Goal: Task Accomplishment & Management: Use online tool/utility

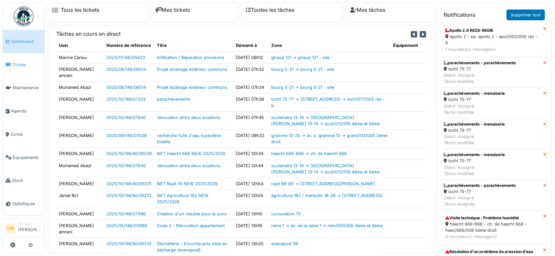
click at [16, 65] on span "Tickets" at bounding box center [27, 65] width 30 height 6
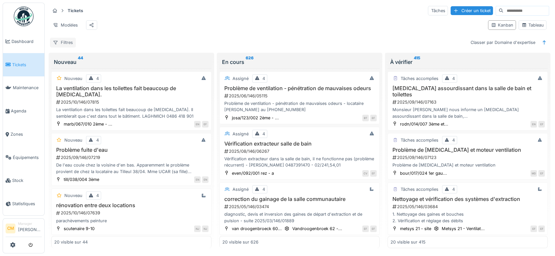
click at [64, 47] on div "Filtres" at bounding box center [63, 43] width 26 height 10
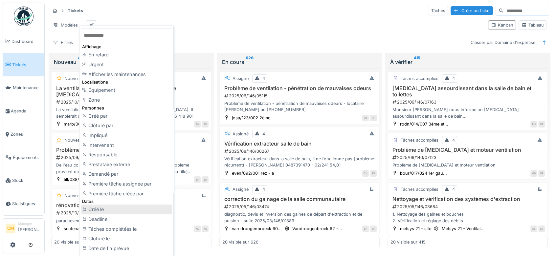
click at [89, 211] on div "Créé le" at bounding box center [126, 210] width 91 height 10
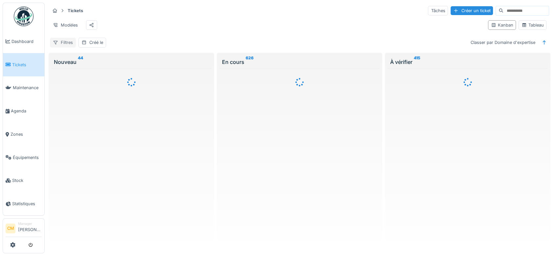
click at [62, 47] on div "Filtres" at bounding box center [63, 43] width 26 height 10
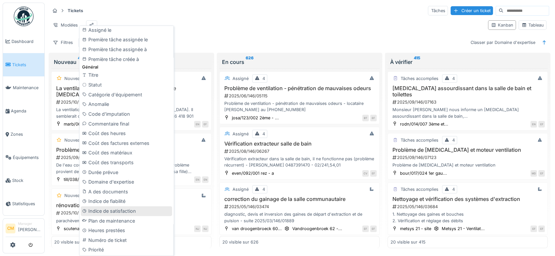
scroll to position [264, 0]
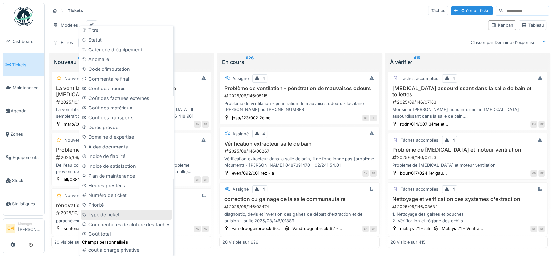
click at [108, 214] on div "Type de ticket" at bounding box center [126, 215] width 91 height 10
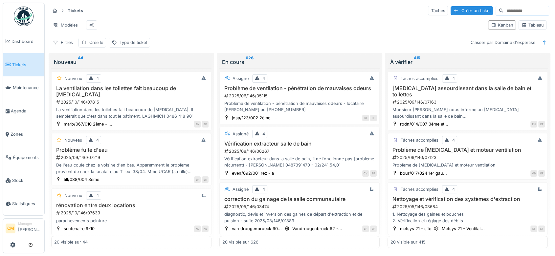
click at [95, 46] on div "Créé le" at bounding box center [96, 42] width 14 height 6
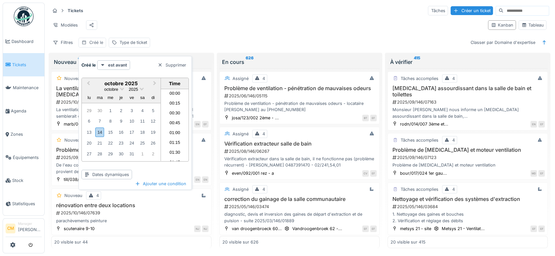
scroll to position [520, 0]
click at [107, 65] on div "est avant" at bounding box center [113, 65] width 33 height 10
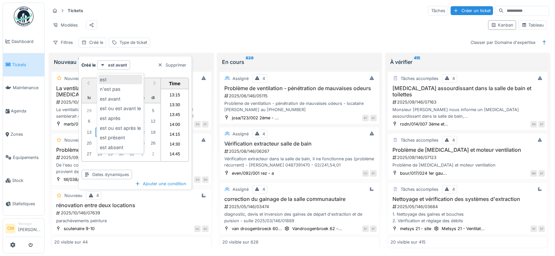
scroll to position [0, 0]
click at [108, 119] on div "est après" at bounding box center [121, 119] width 44 height 10
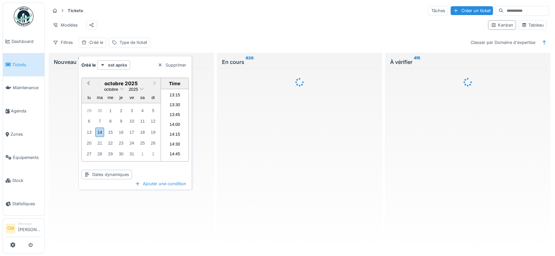
click at [88, 83] on span "Previous Month" at bounding box center [88, 84] width 0 height 8
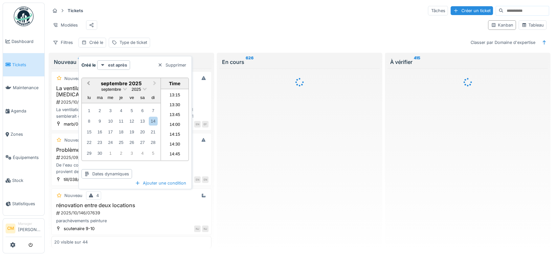
click at [88, 83] on span "Previous Month" at bounding box center [88, 84] width 0 height 8
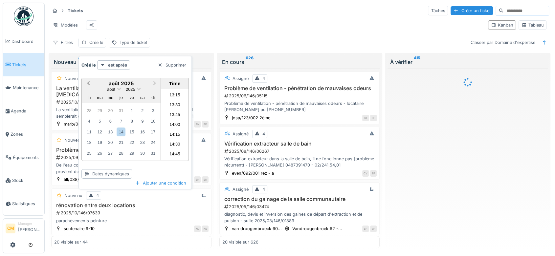
click at [88, 83] on span "Previous Month" at bounding box center [88, 84] width 0 height 8
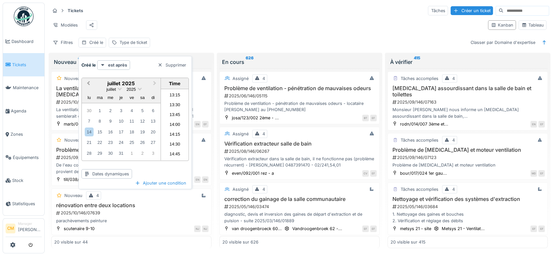
click at [88, 83] on span "Previous Month" at bounding box center [88, 84] width 0 height 8
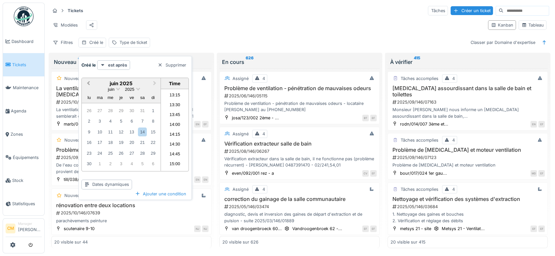
click at [88, 83] on span "Previous Month" at bounding box center [88, 84] width 0 height 8
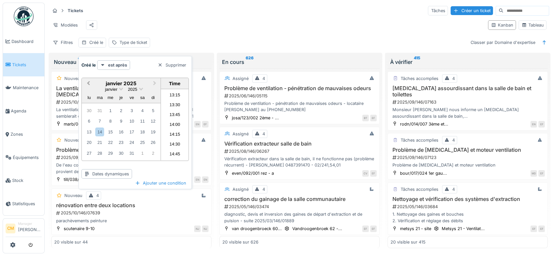
click at [88, 83] on span "Previous Month" at bounding box center [88, 84] width 0 height 8
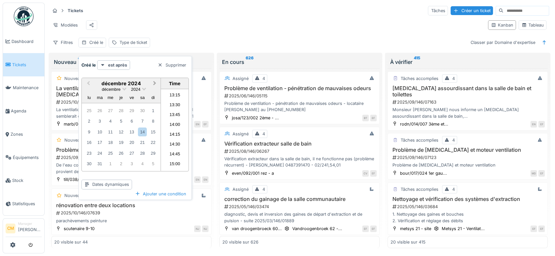
click at [155, 84] on span "Next Month" at bounding box center [155, 84] width 0 height 8
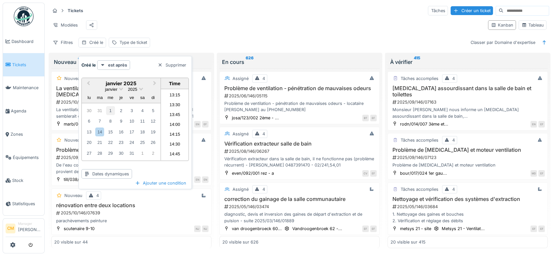
click at [111, 109] on div "1" at bounding box center [110, 110] width 9 height 9
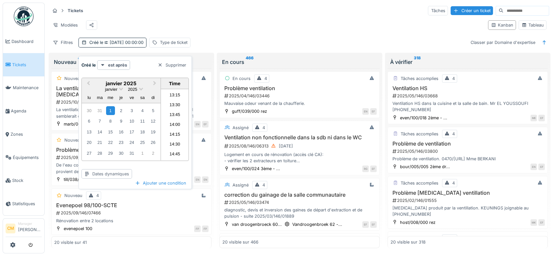
click at [113, 175] on div "Dates dynamiques" at bounding box center [106, 174] width 51 height 10
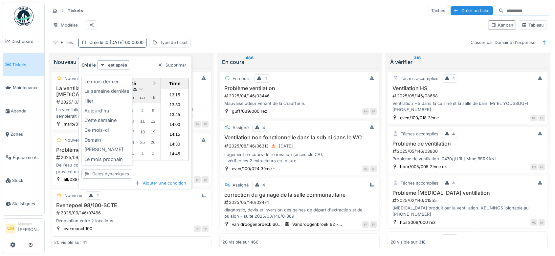
click at [113, 175] on div "Dates dynamiques" at bounding box center [106, 174] width 51 height 10
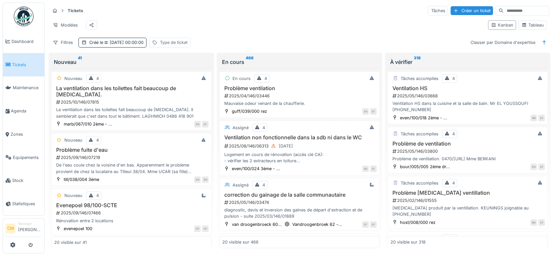
click at [183, 46] on div "Type de ticket" at bounding box center [174, 42] width 28 height 6
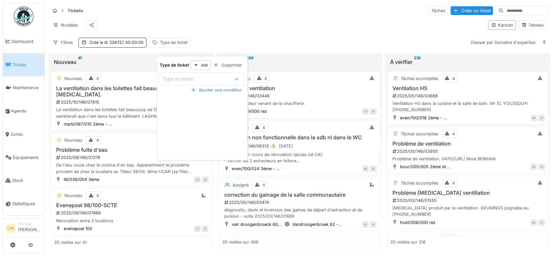
click at [186, 77] on div "Type de ticket" at bounding box center [183, 79] width 40 height 7
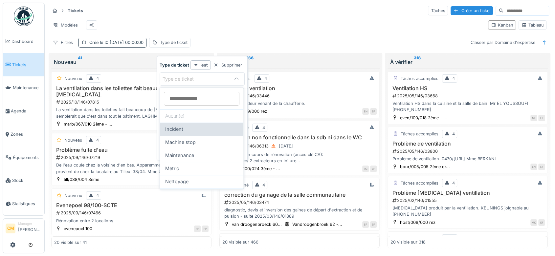
click at [181, 127] on span "Incident" at bounding box center [174, 129] width 18 height 7
type input "***"
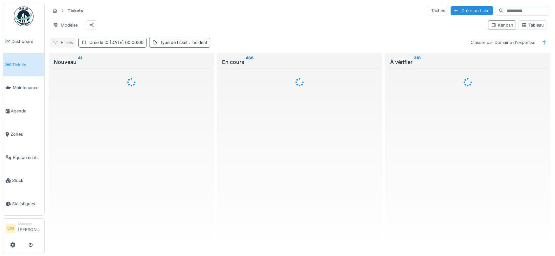
click at [63, 47] on div "Filtres" at bounding box center [63, 43] width 26 height 10
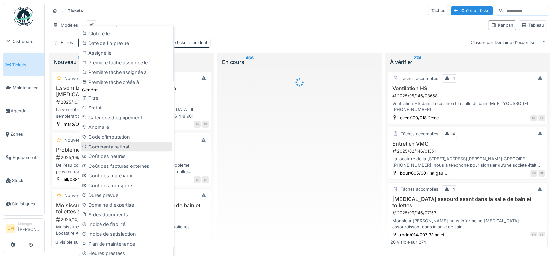
scroll to position [219, 0]
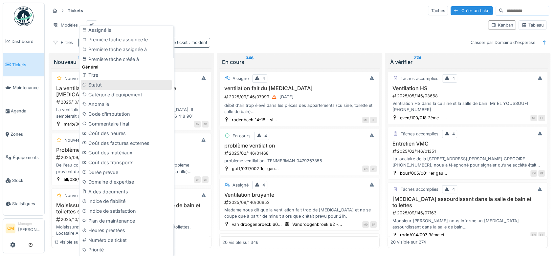
click at [94, 86] on div "Statut" at bounding box center [126, 85] width 91 height 10
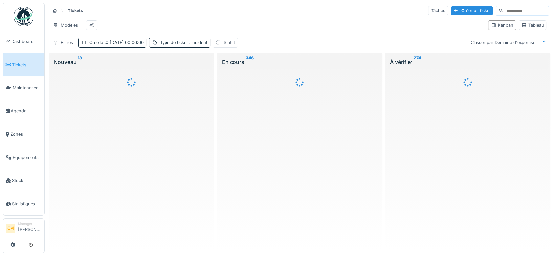
click at [235, 46] on div "Statut" at bounding box center [229, 42] width 11 height 6
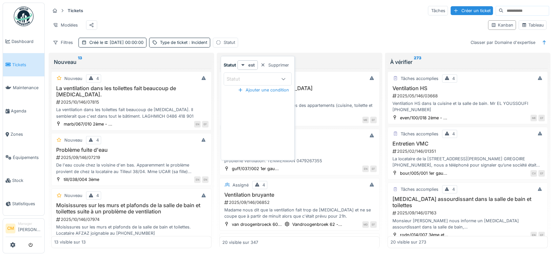
click at [238, 80] on div "Statut" at bounding box center [238, 79] width 23 height 7
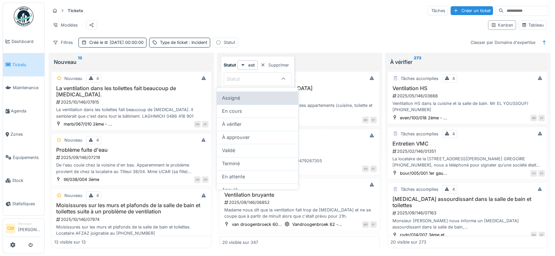
scroll to position [29, 0]
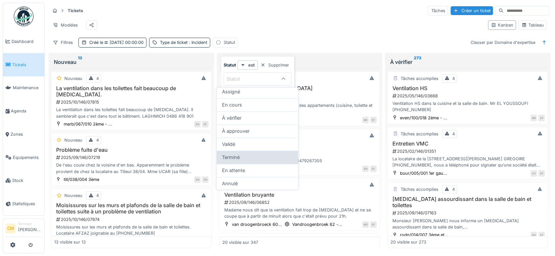
click at [251, 157] on div "Terminé" at bounding box center [257, 157] width 71 height 7
type input "******"
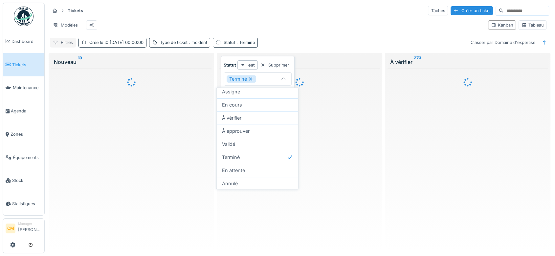
click at [56, 45] on icon at bounding box center [56, 43] width 4 height 4
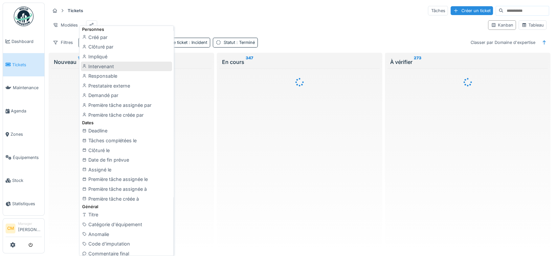
scroll to position [244, 0]
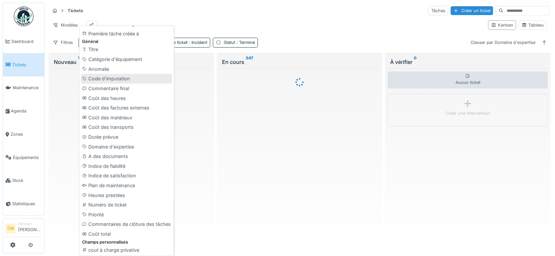
click at [99, 79] on div "Code d'imputation" at bounding box center [126, 79] width 91 height 10
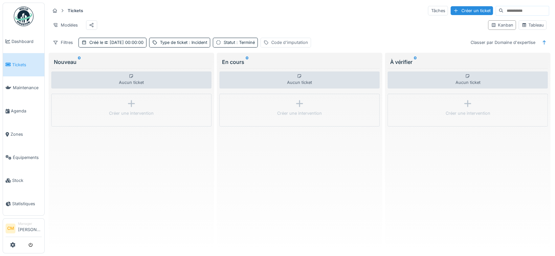
click at [292, 46] on div "Code d'imputation" at bounding box center [289, 42] width 37 height 6
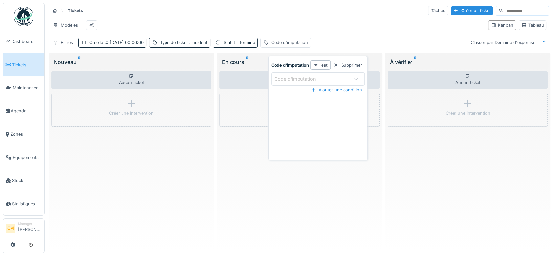
click at [305, 78] on div "Code d'imputation" at bounding box center [299, 79] width 51 height 7
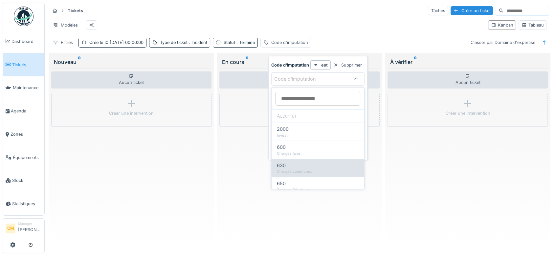
scroll to position [17, 0]
click at [310, 168] on div "650" at bounding box center [318, 167] width 82 height 7
type input "***"
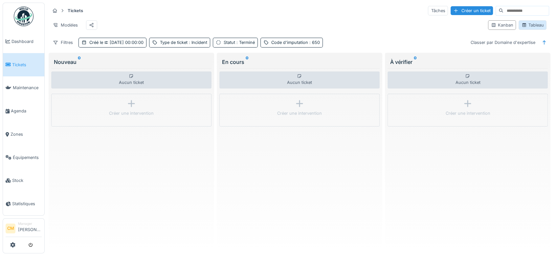
click at [534, 28] on div "Tableau" at bounding box center [532, 25] width 22 height 6
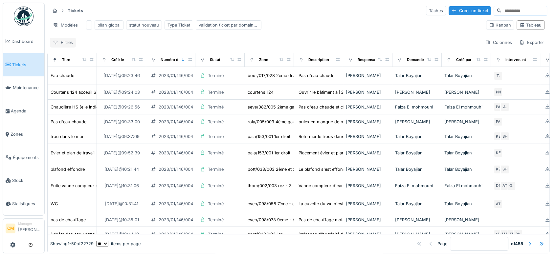
click at [62, 46] on div "Filtres" at bounding box center [63, 43] width 26 height 10
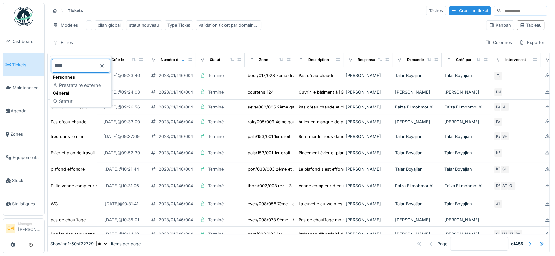
type input "****"
click at [67, 99] on div "Statut" at bounding box center [81, 102] width 58 height 10
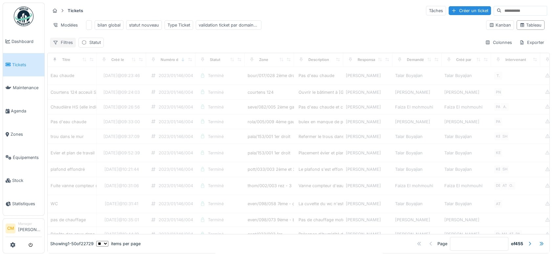
click at [66, 46] on div "Filtres" at bounding box center [63, 43] width 26 height 10
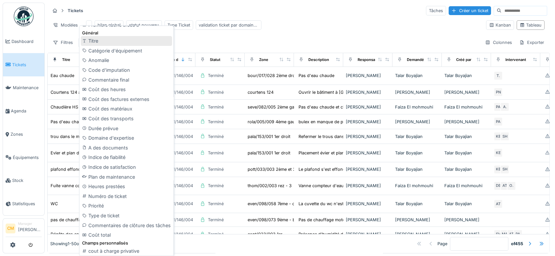
scroll to position [264, 0]
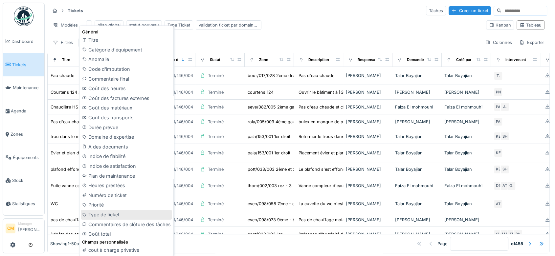
click at [108, 216] on div "Type de ticket" at bounding box center [126, 215] width 91 height 10
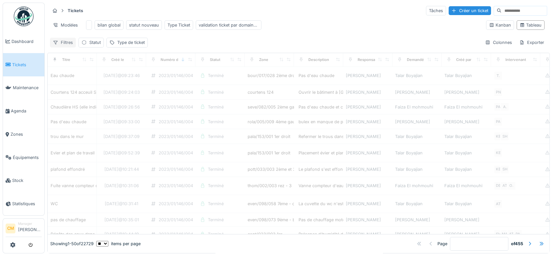
click at [60, 47] on div "Filtres" at bounding box center [63, 43] width 26 height 10
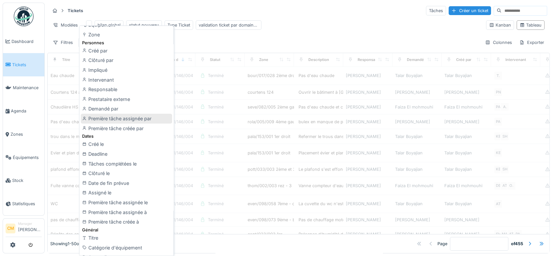
scroll to position [182, 0]
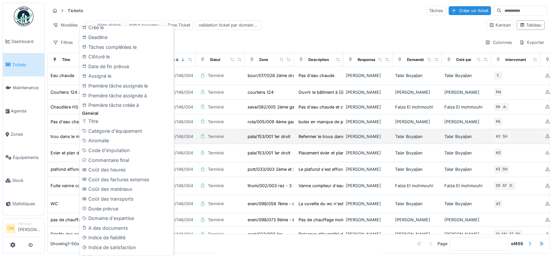
drag, startPoint x: 108, startPoint y: 153, endPoint x: 118, endPoint y: 144, distance: 13.5
click at [108, 153] on div "Code d'imputation" at bounding box center [126, 151] width 91 height 10
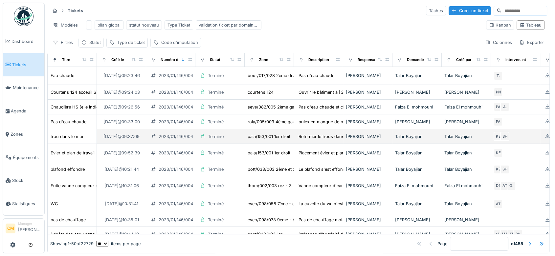
click at [90, 46] on div "Statut" at bounding box center [94, 42] width 11 height 6
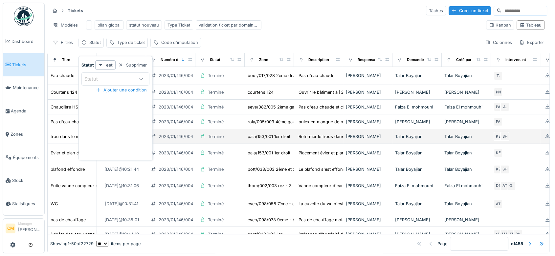
click at [116, 78] on div "Statut" at bounding box center [109, 79] width 51 height 7
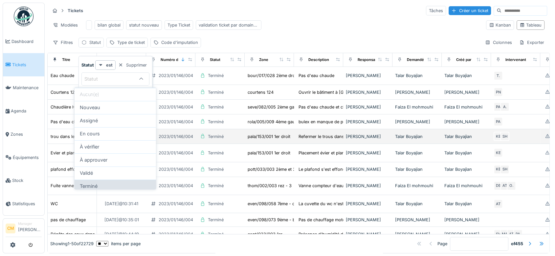
scroll to position [29, 0]
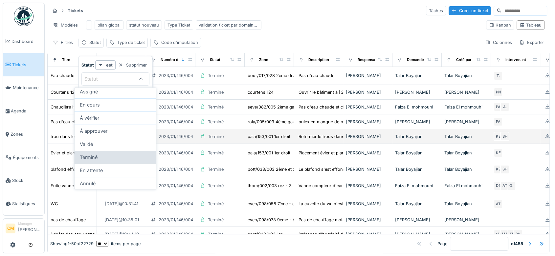
click at [88, 157] on span "Terminé" at bounding box center [89, 157] width 18 height 7
type input "******"
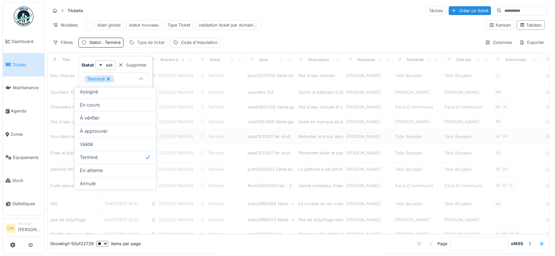
click at [143, 46] on div "Type de ticket" at bounding box center [151, 42] width 28 height 6
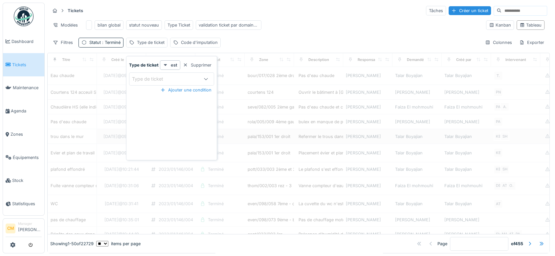
click at [148, 77] on div "Type de ticket" at bounding box center [152, 79] width 40 height 7
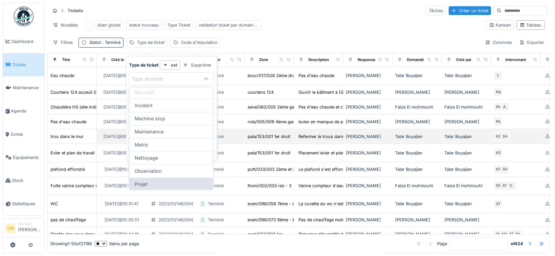
scroll to position [13, 0]
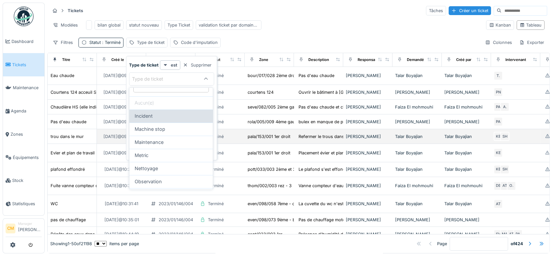
click at [144, 116] on span "Incident" at bounding box center [144, 116] width 18 height 7
type input "***"
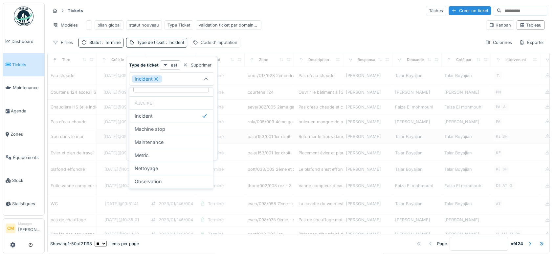
click at [207, 46] on div "Code d'imputation" at bounding box center [219, 42] width 37 height 6
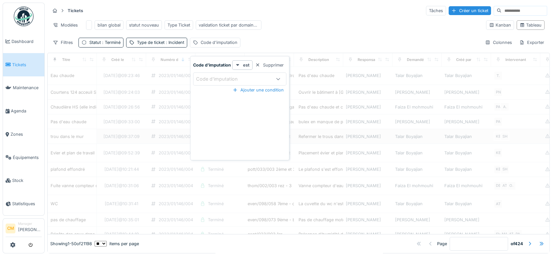
click at [210, 76] on div "Code d'imputation" at bounding box center [221, 79] width 51 height 7
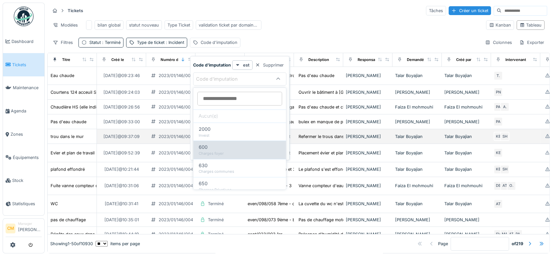
scroll to position [17, 0]
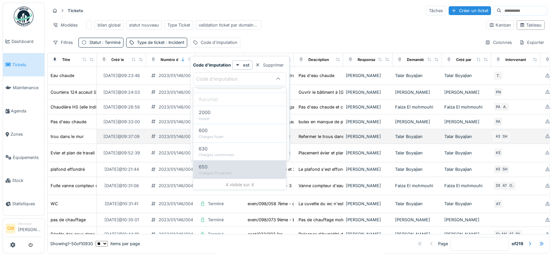
click at [240, 169] on div "650" at bounding box center [240, 167] width 82 height 7
type input "***"
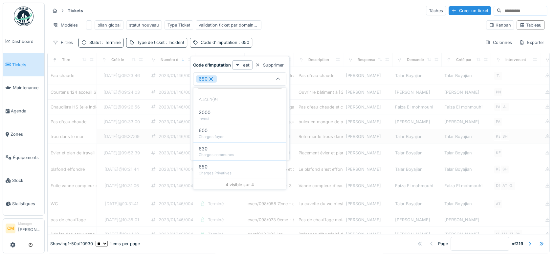
click at [334, 29] on div "Modèles bilan global statut nouveau Type Ticket validation ticket par domaine d…" at bounding box center [265, 25] width 431 height 15
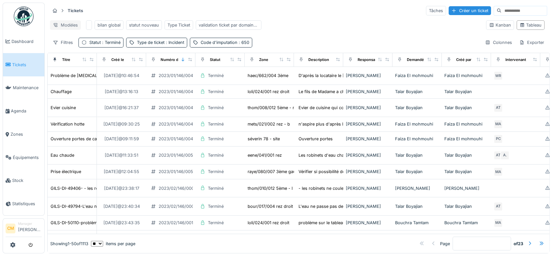
click at [65, 27] on div "Modèles" at bounding box center [65, 25] width 31 height 10
click at [68, 41] on div "Nouvelle vue" at bounding box center [79, 40] width 55 height 10
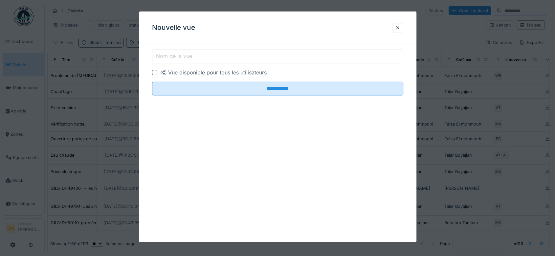
click at [156, 54] on label "Nom de la vue" at bounding box center [174, 56] width 39 height 8
click at [156, 54] on input "Nom de la vue" at bounding box center [277, 57] width 251 height 14
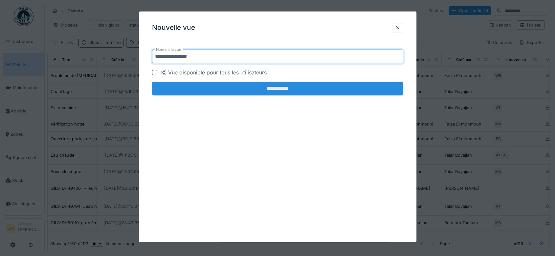
type input "**********"
click at [258, 86] on input "**********" at bounding box center [277, 89] width 251 height 14
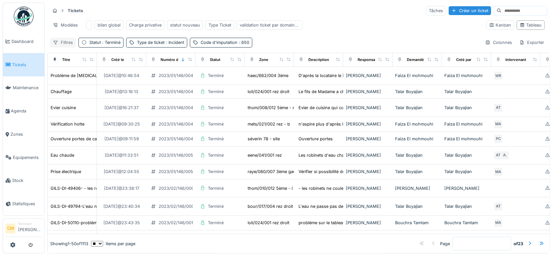
click at [63, 46] on div "Filtres" at bounding box center [63, 43] width 26 height 10
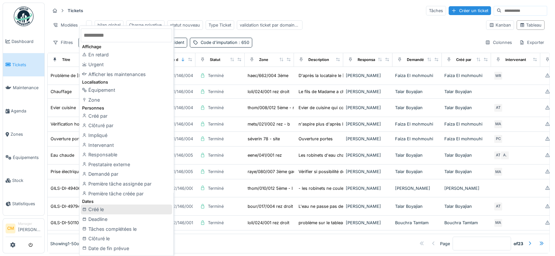
click at [100, 210] on div "Créé le" at bounding box center [126, 210] width 91 height 10
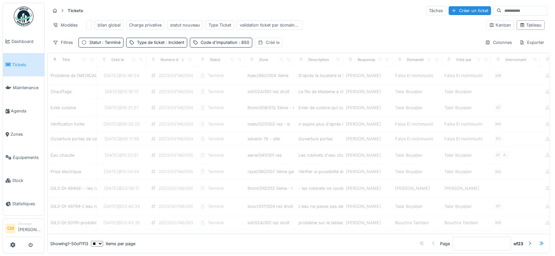
click at [269, 46] on div "Créé le" at bounding box center [273, 42] width 14 height 6
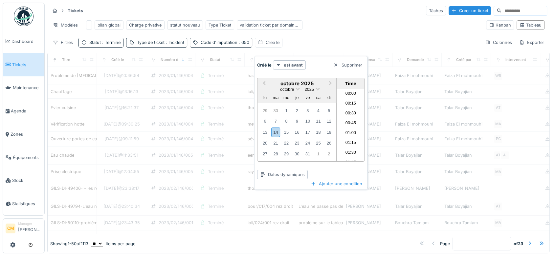
scroll to position [520, 0]
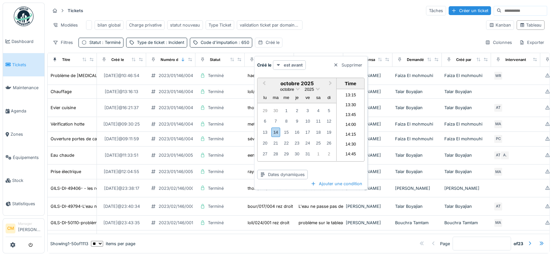
click at [277, 63] on icon at bounding box center [278, 65] width 5 height 4
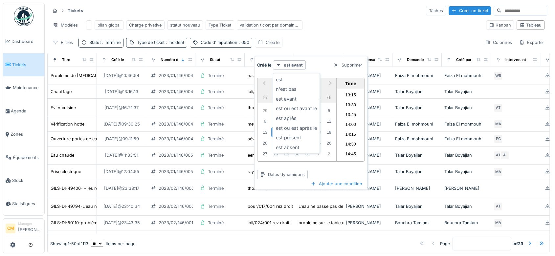
click at [289, 120] on div "est après" at bounding box center [297, 119] width 44 height 10
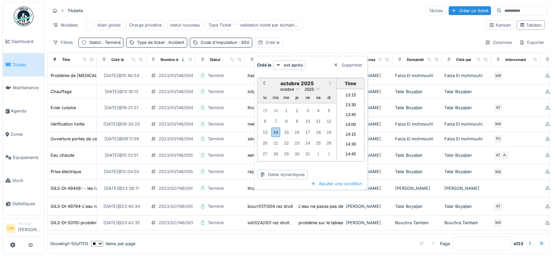
click at [264, 83] on span "Previous Month" at bounding box center [264, 84] width 0 height 8
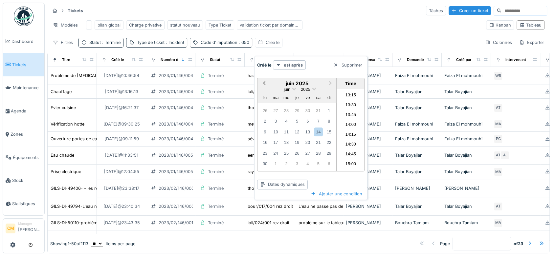
click at [264, 83] on span "Previous Month" at bounding box center [264, 84] width 0 height 8
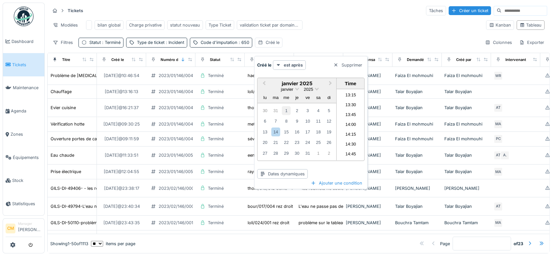
click at [287, 107] on div "1" at bounding box center [286, 110] width 9 height 9
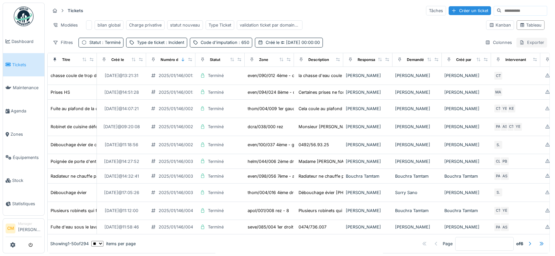
click at [520, 47] on div "Exporter" at bounding box center [531, 43] width 31 height 10
click at [519, 63] on div "Export Excel" at bounding box center [525, 63] width 37 height 10
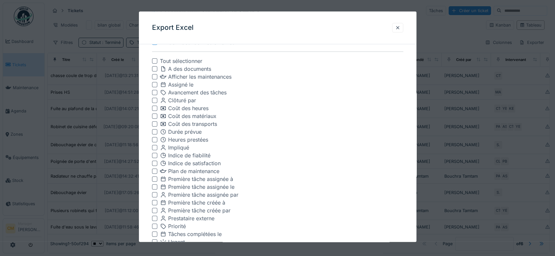
scroll to position [255, 0]
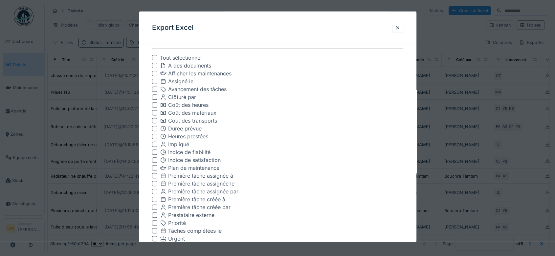
click at [154, 105] on div at bounding box center [154, 104] width 5 height 5
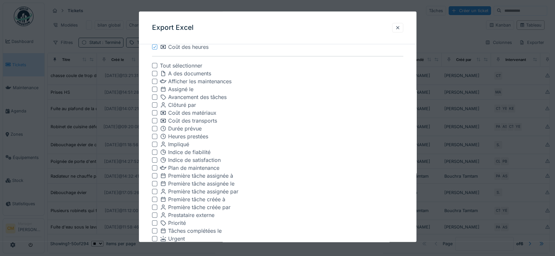
click at [154, 114] on div at bounding box center [154, 112] width 5 height 5
click at [154, 119] on div at bounding box center [154, 120] width 5 height 5
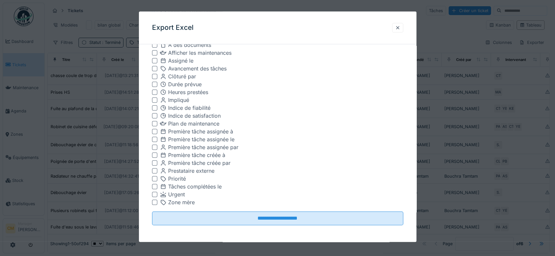
scroll to position [301, 0]
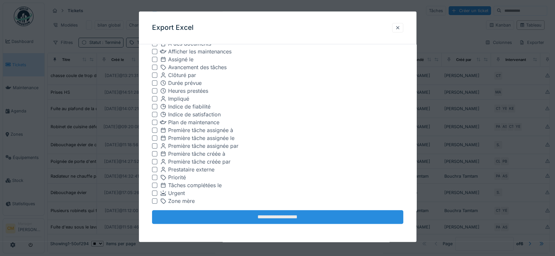
click at [270, 215] on input "**********" at bounding box center [277, 217] width 251 height 14
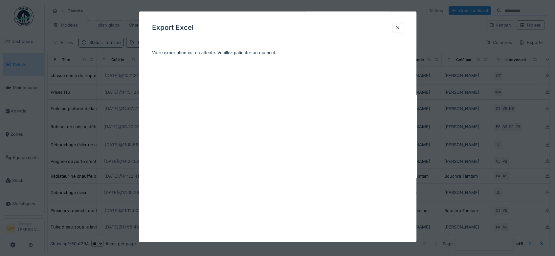
scroll to position [0, 0]
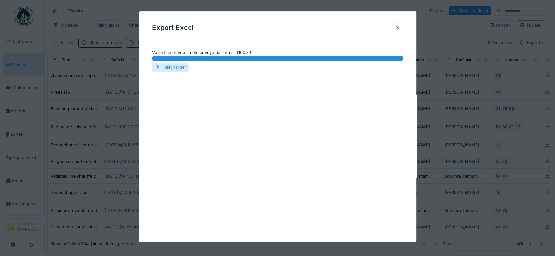
click at [168, 65] on div "Télécharger" at bounding box center [170, 67] width 36 height 9
click at [175, 68] on div "Télécharger" at bounding box center [170, 67] width 36 height 9
